Goal: Task Accomplishment & Management: Complete application form

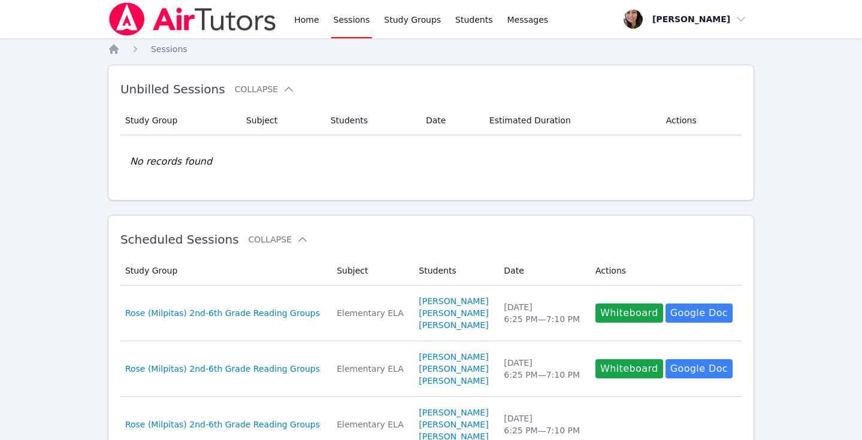
click at [343, 22] on link "Sessions" at bounding box center [351, 19] width 41 height 38
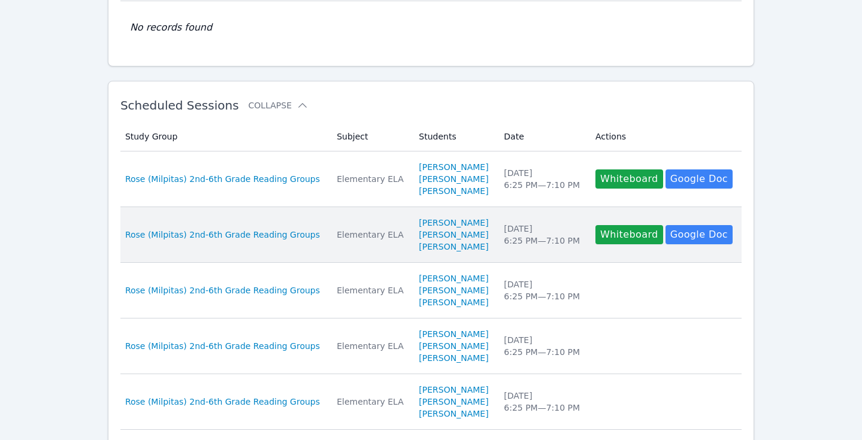
scroll to position [135, 0]
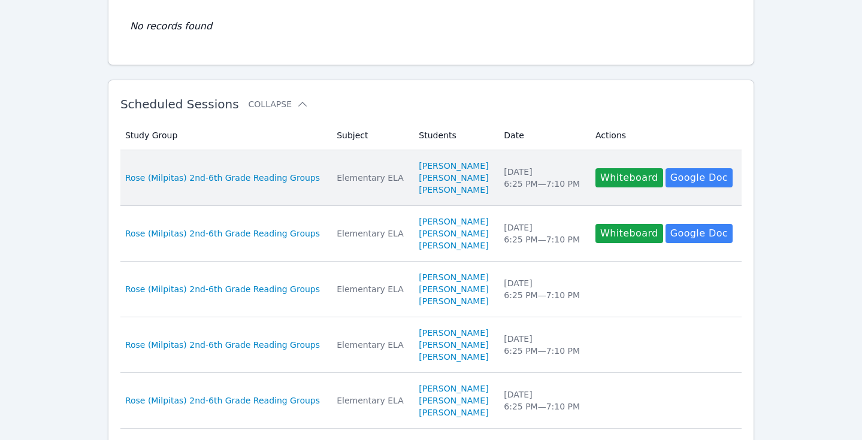
click at [314, 180] on div "Rose (Milpitas) 2nd-6th Grade Reading Groups" at bounding box center [223, 178] width 197 height 12
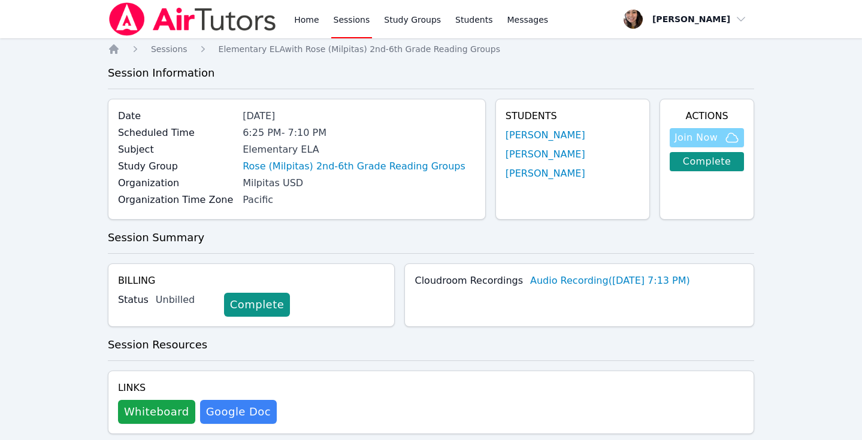
click at [706, 140] on span "Join Now" at bounding box center [696, 138] width 43 height 14
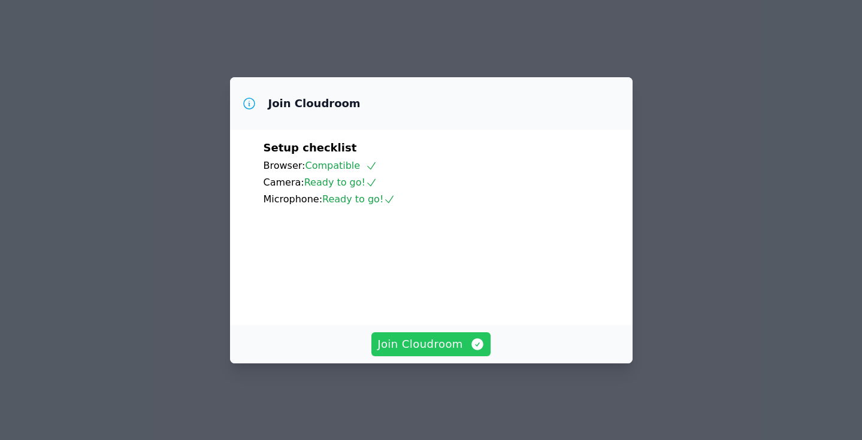
click at [406, 353] on span "Join Cloudroom" at bounding box center [431, 344] width 107 height 17
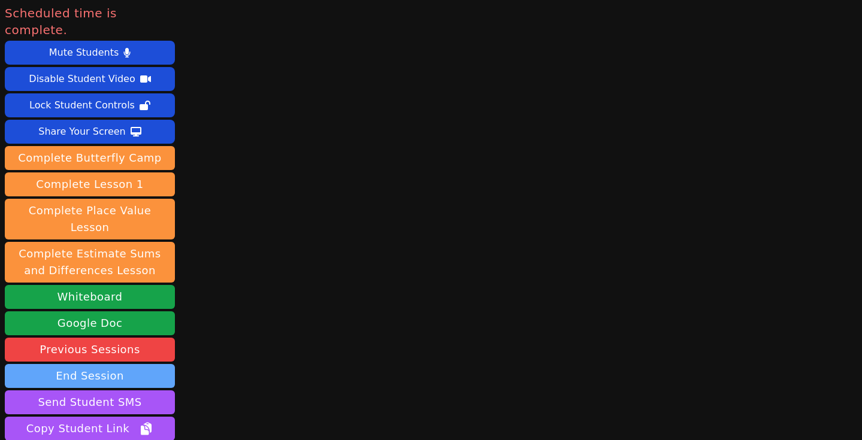
click at [80, 364] on button "End Session" at bounding box center [90, 376] width 170 height 24
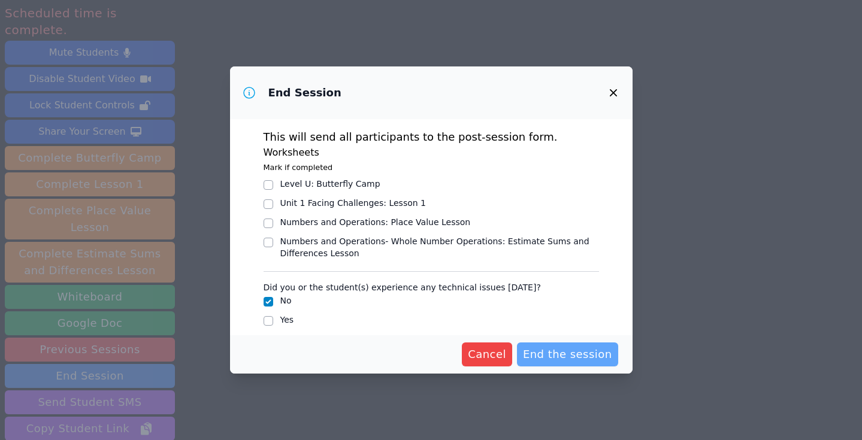
click at [537, 352] on span "End the session" at bounding box center [567, 354] width 89 height 17
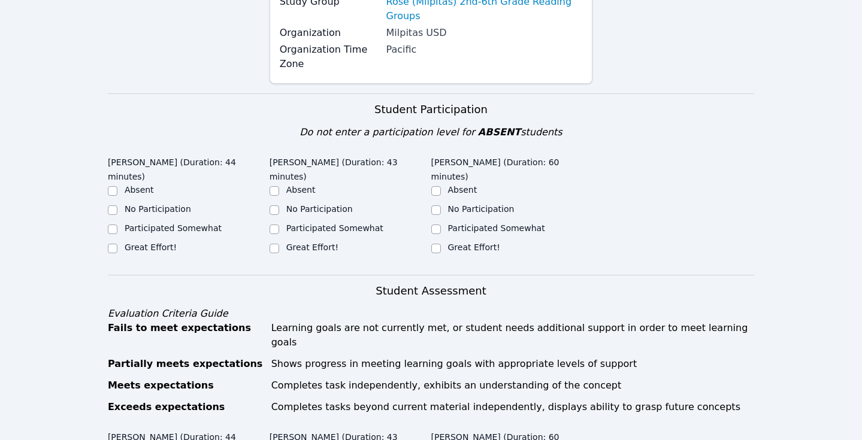
scroll to position [225, 0]
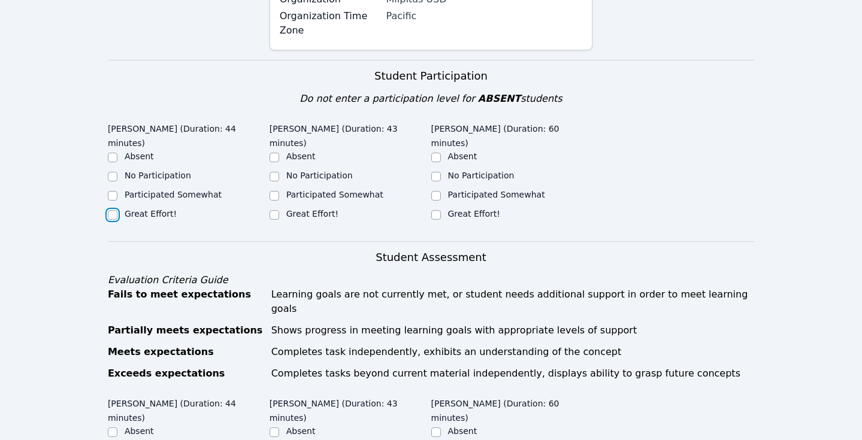
click at [111, 210] on input "Great Effort!" at bounding box center [113, 215] width 10 height 10
checkbox input "true"
click at [274, 210] on input "Great Effort!" at bounding box center [275, 215] width 10 height 10
checkbox input "true"
click at [439, 210] on input "Great Effort!" at bounding box center [436, 215] width 10 height 10
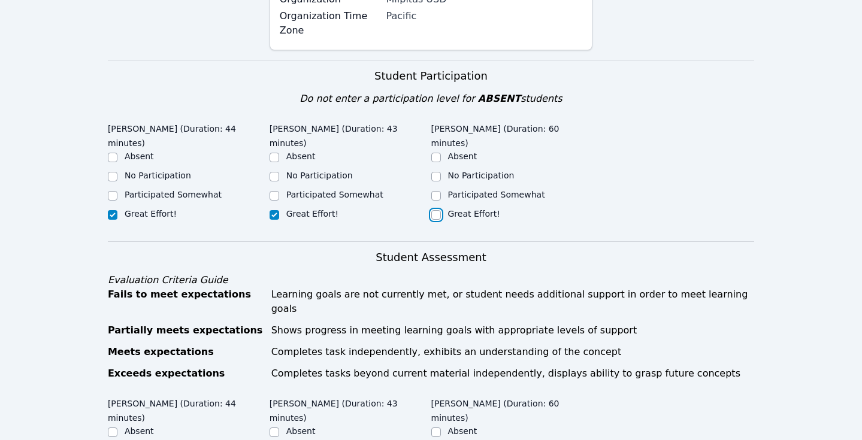
checkbox input "true"
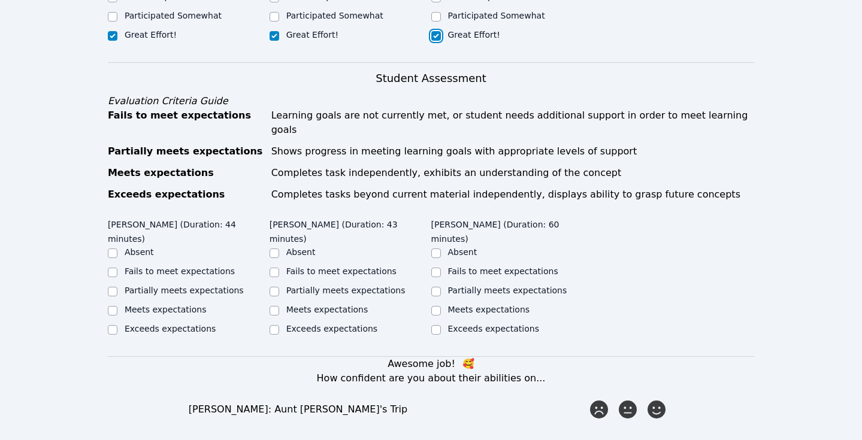
scroll to position [435, 0]
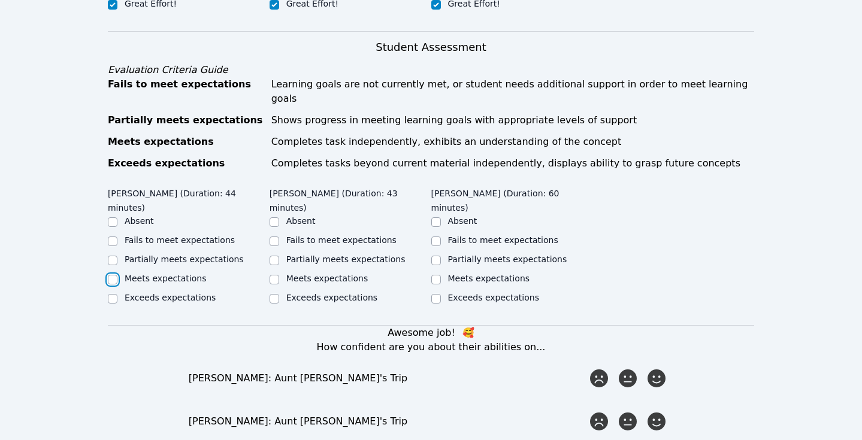
click at [111, 275] on input "Meets expectations" at bounding box center [113, 280] width 10 height 10
checkbox input "true"
click at [275, 256] on input "Partially meets expectations" at bounding box center [275, 261] width 10 height 10
checkbox input "true"
click at [433, 294] on input "Exceeds expectations" at bounding box center [436, 299] width 10 height 10
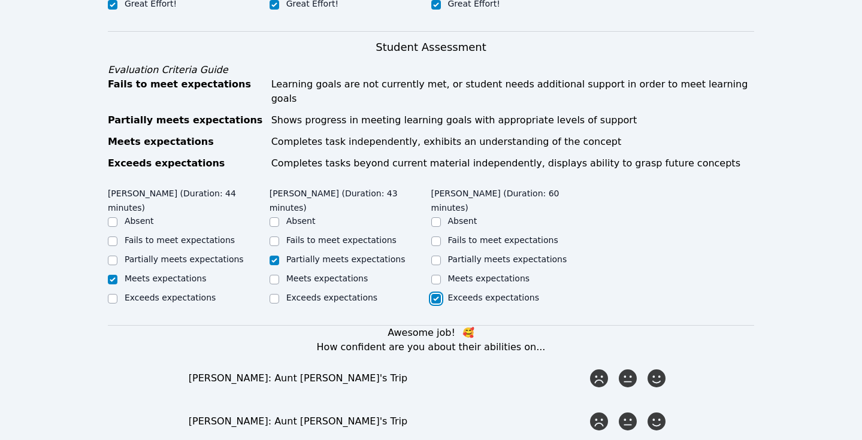
checkbox input "true"
click at [437, 275] on input "Meets expectations" at bounding box center [436, 280] width 10 height 10
checkbox input "true"
checkbox input "false"
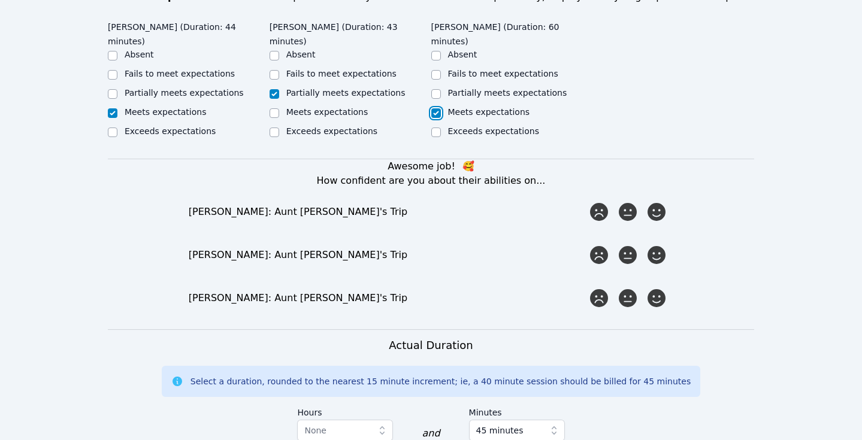
scroll to position [601, 0]
click at [636, 202] on icon at bounding box center [628, 213] width 22 height 22
click at [0, 0] on input "radio" at bounding box center [0, 0] width 0 height 0
click at [660, 245] on icon at bounding box center [657, 256] width 22 height 22
click at [0, 0] on input "radio" at bounding box center [0, 0] width 0 height 0
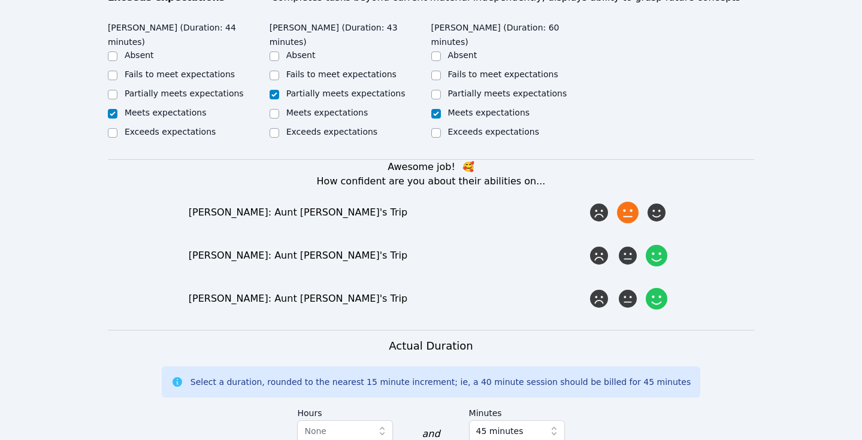
click at [657, 288] on icon at bounding box center [657, 299] width 22 height 22
click at [0, 0] on input "radio" at bounding box center [0, 0] width 0 height 0
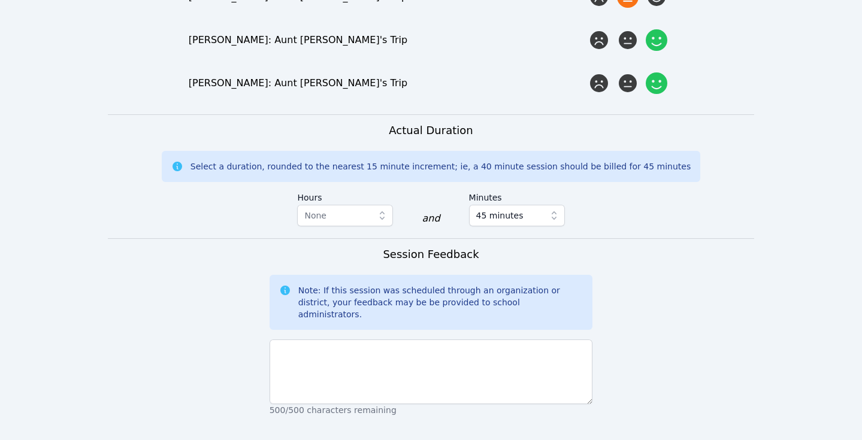
scroll to position [860, 0]
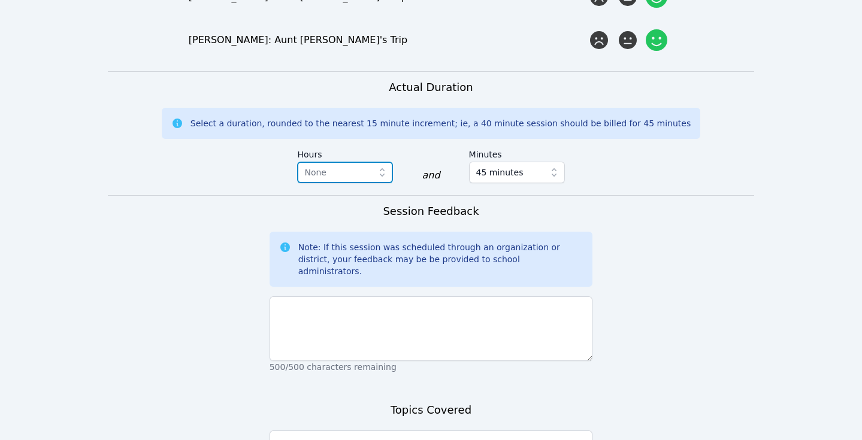
click at [374, 162] on button "None" at bounding box center [345, 173] width 96 height 22
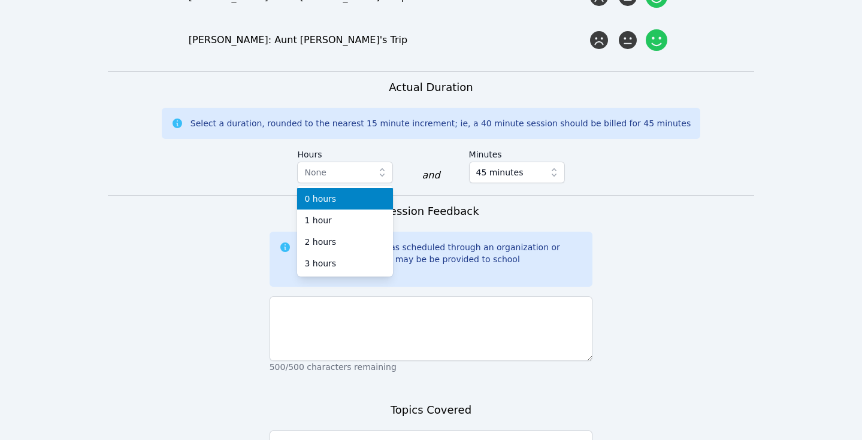
click at [363, 193] on div "0 hours" at bounding box center [344, 199] width 81 height 12
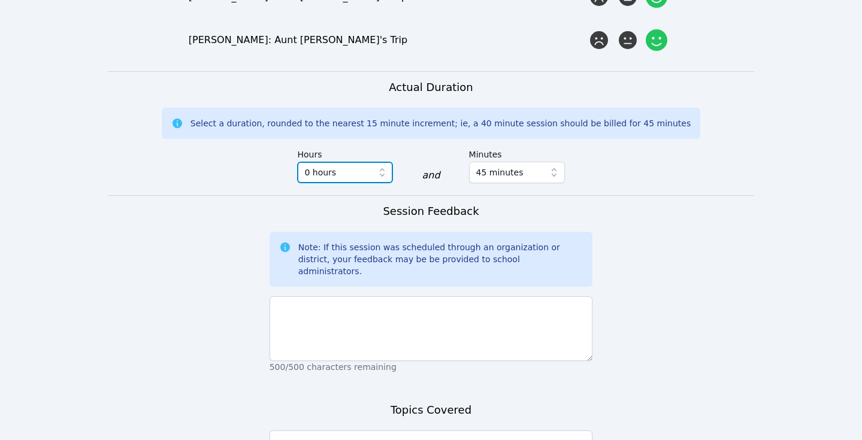
scroll to position [976, 0]
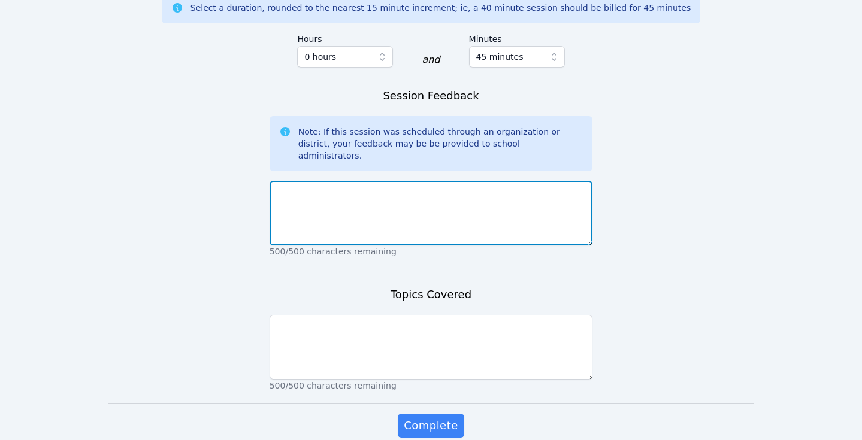
click at [468, 185] on textarea at bounding box center [432, 213] width 324 height 65
type textarea "The students all did a really amazing job of engaging with the lesson despite a…"
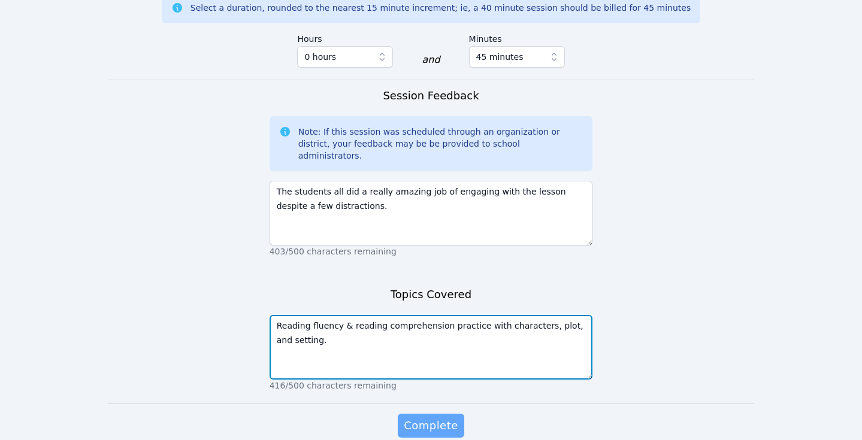
type textarea "Reading fluency & reading comprehension practice with characters, plot, and set…"
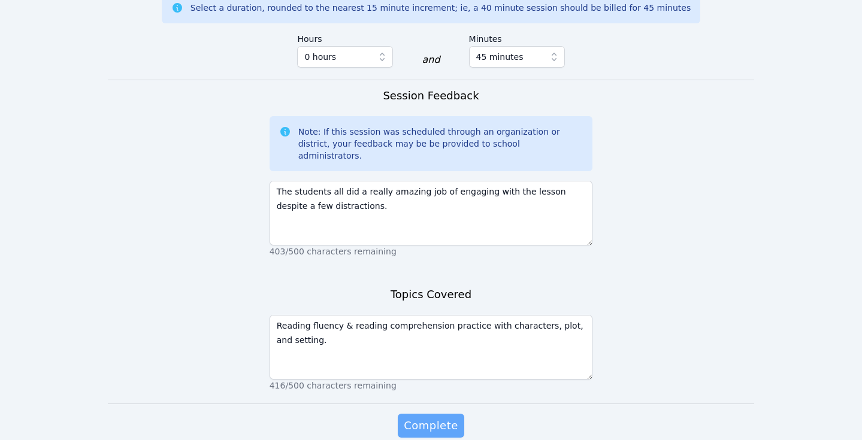
click at [416, 418] on span "Complete" at bounding box center [431, 426] width 54 height 17
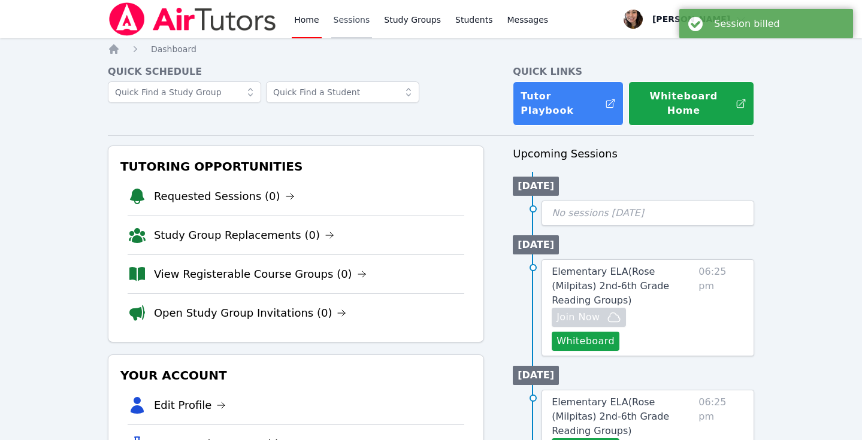
click at [363, 25] on link "Sessions" at bounding box center [351, 19] width 41 height 38
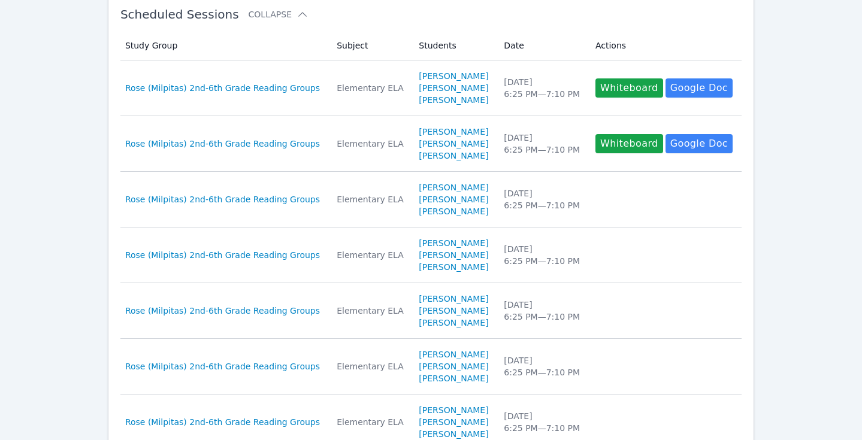
scroll to position [226, 0]
